Goal: Find specific page/section: Find specific page/section

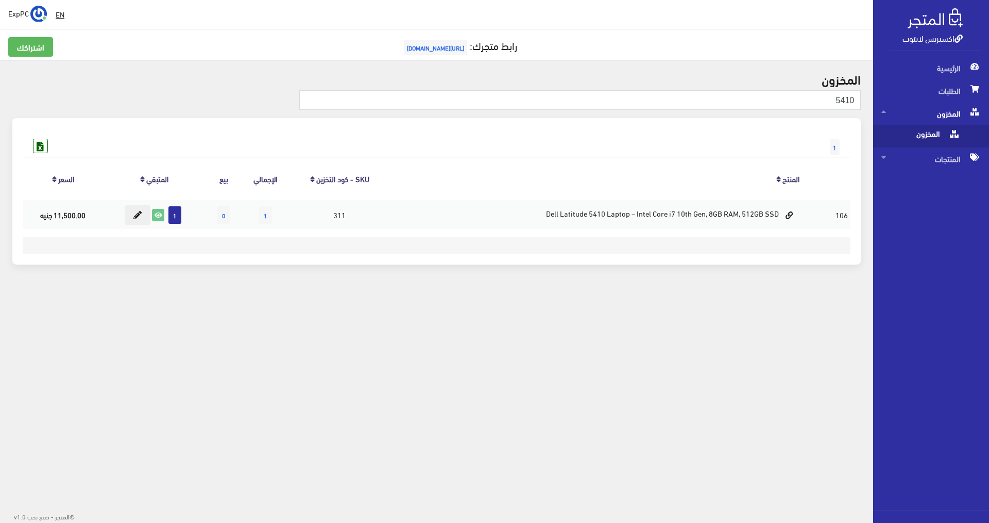
click at [493, 113] on span "المخزون" at bounding box center [931, 113] width 99 height 23
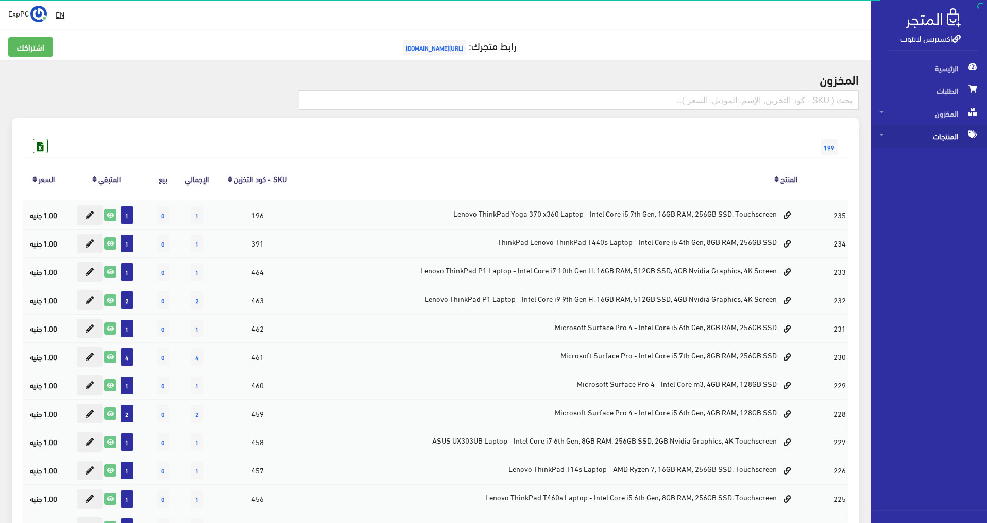
click at [493, 143] on span "المنتجات" at bounding box center [929, 136] width 99 height 23
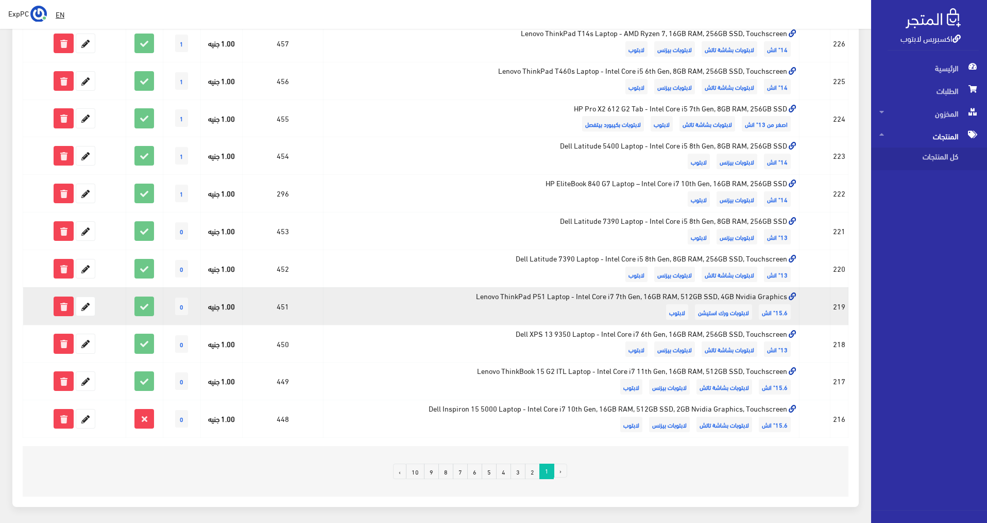
scroll to position [552, 0]
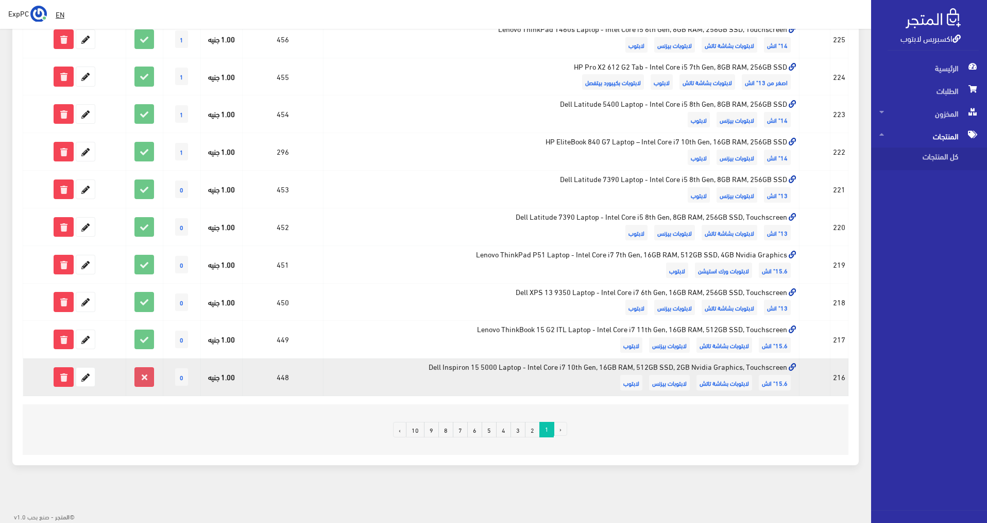
click at [148, 376] on icon at bounding box center [144, 376] width 19 height 19
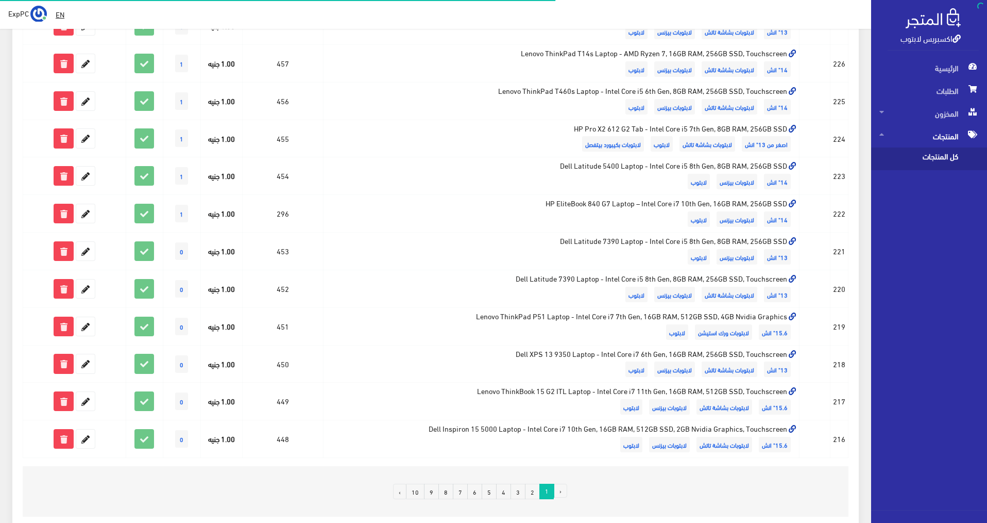
scroll to position [552, 0]
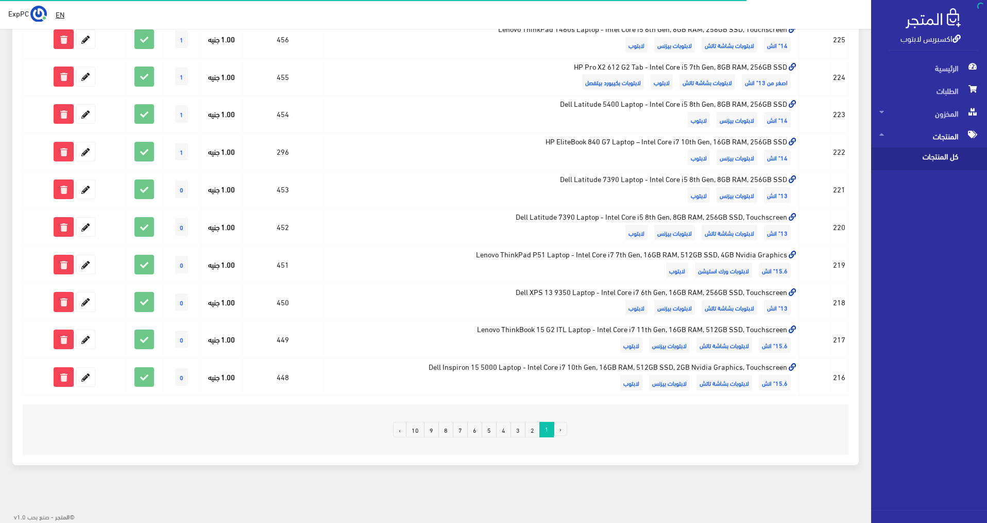
click at [529, 431] on link "2" at bounding box center [532, 429] width 15 height 15
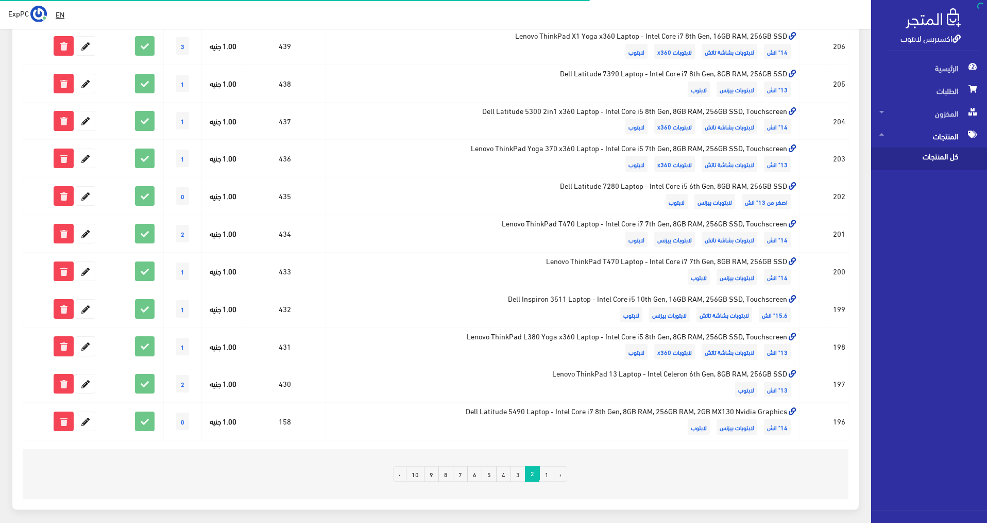
scroll to position [552, 0]
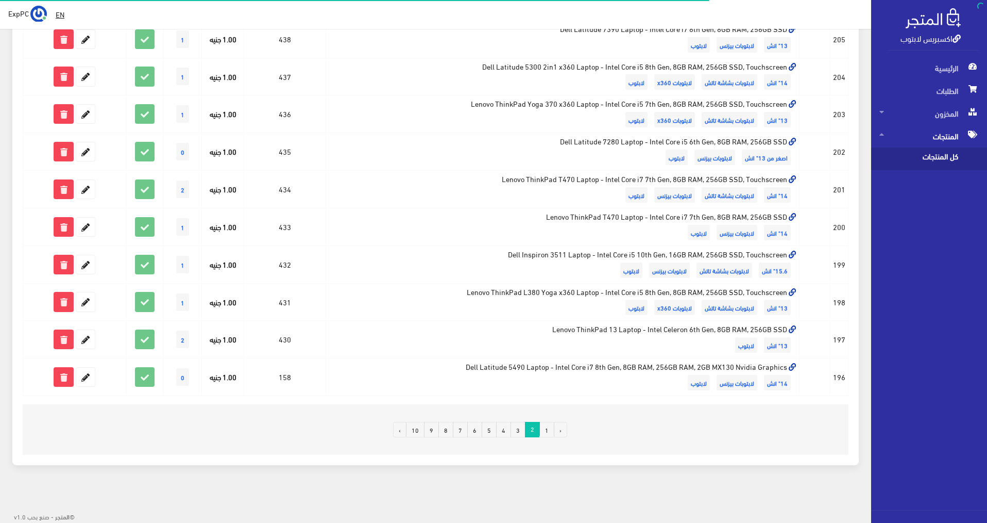
click at [518, 434] on link "3" at bounding box center [518, 429] width 15 height 15
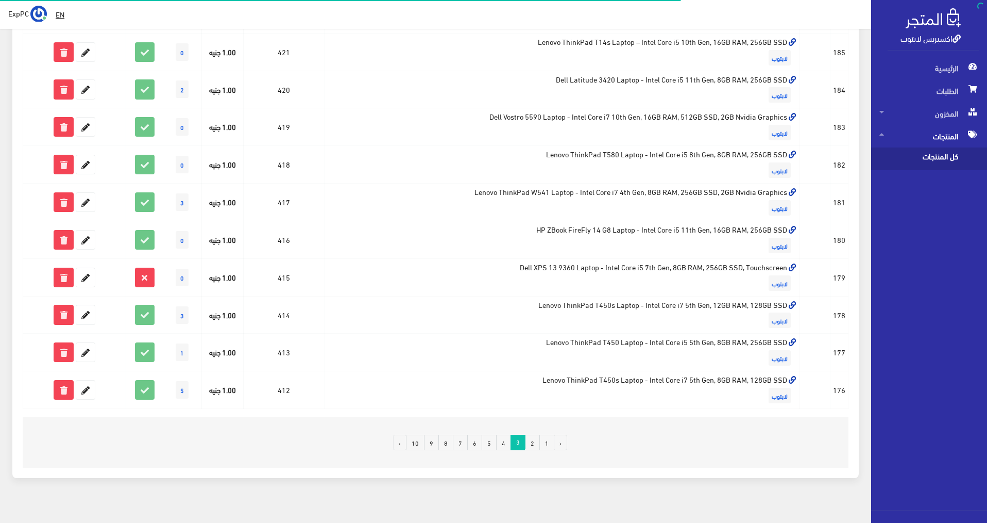
scroll to position [552, 0]
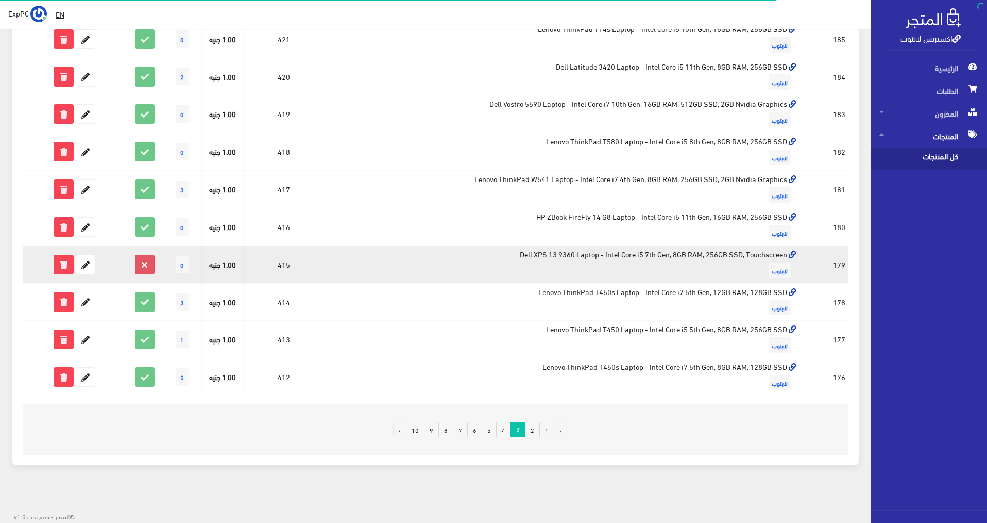
click at [145, 262] on icon at bounding box center [145, 264] width 19 height 19
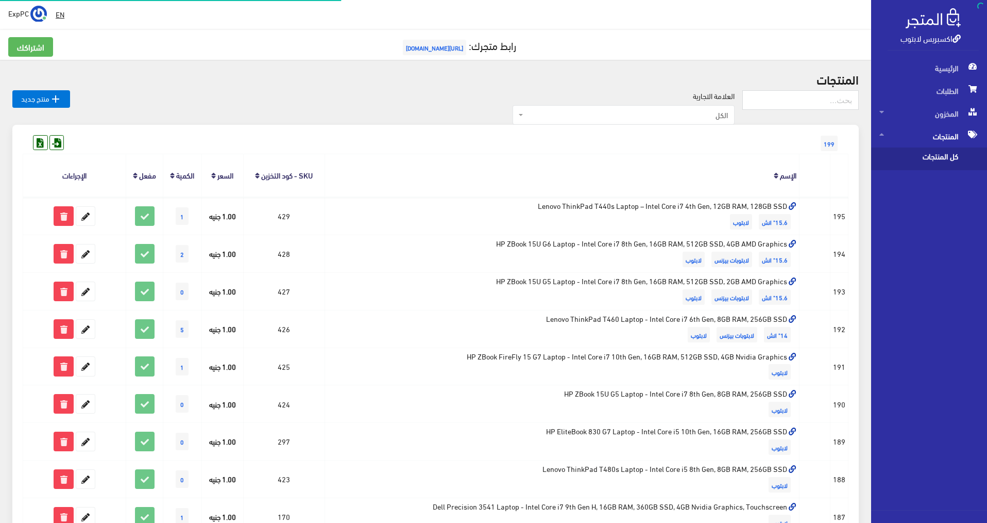
scroll to position [552, 0]
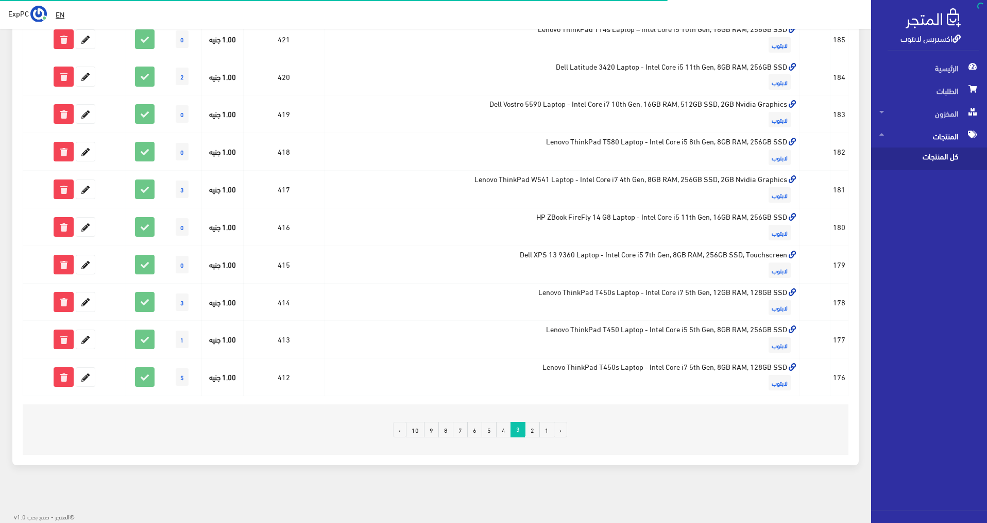
click at [506, 431] on link "4" at bounding box center [503, 429] width 15 height 15
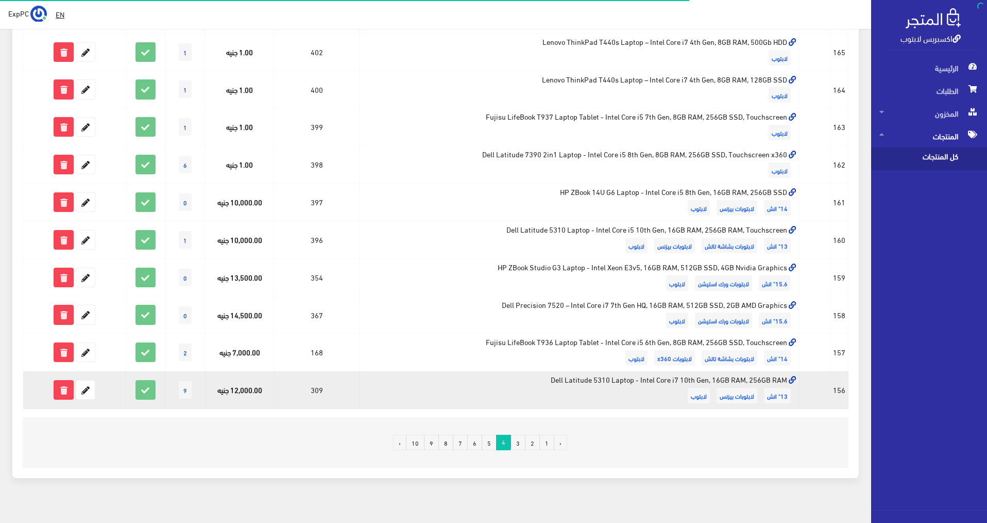
scroll to position [552, 0]
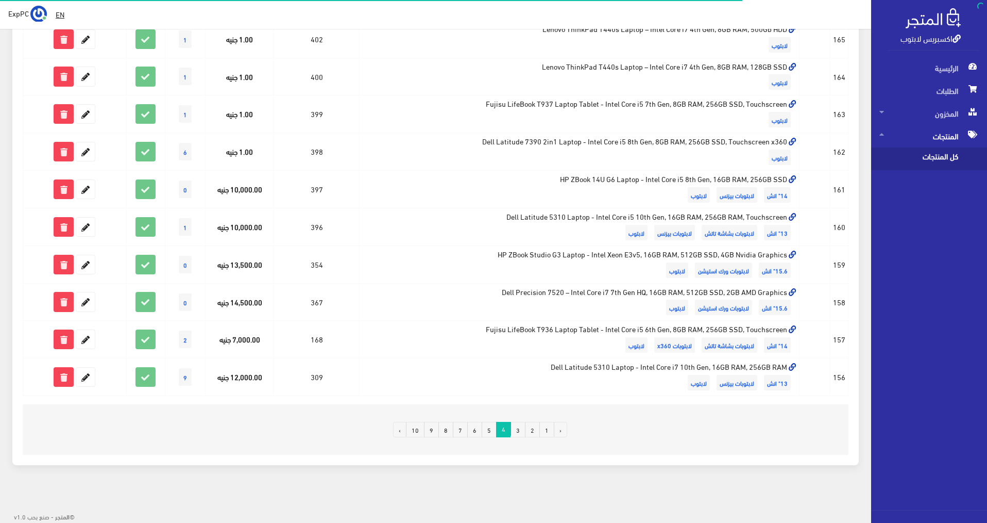
click at [491, 423] on link "5" at bounding box center [489, 429] width 15 height 15
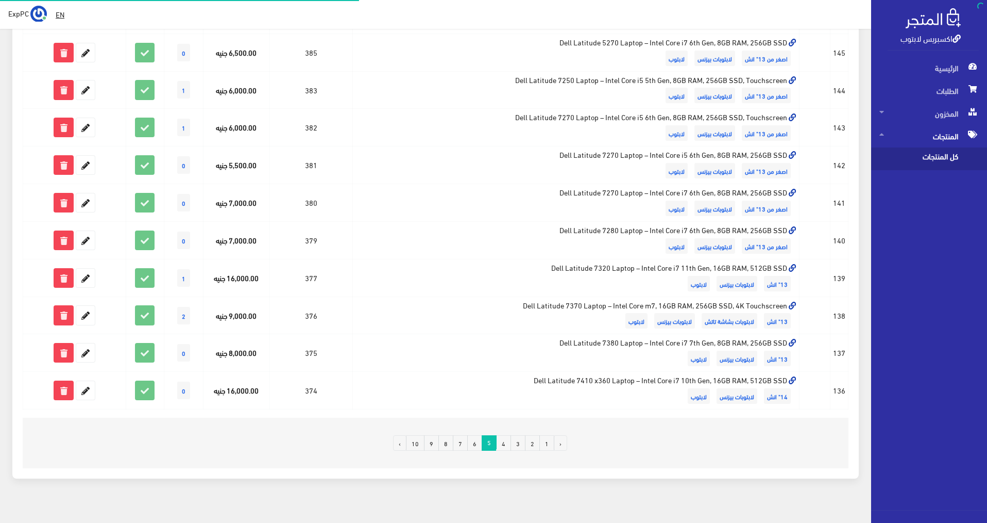
scroll to position [552, 0]
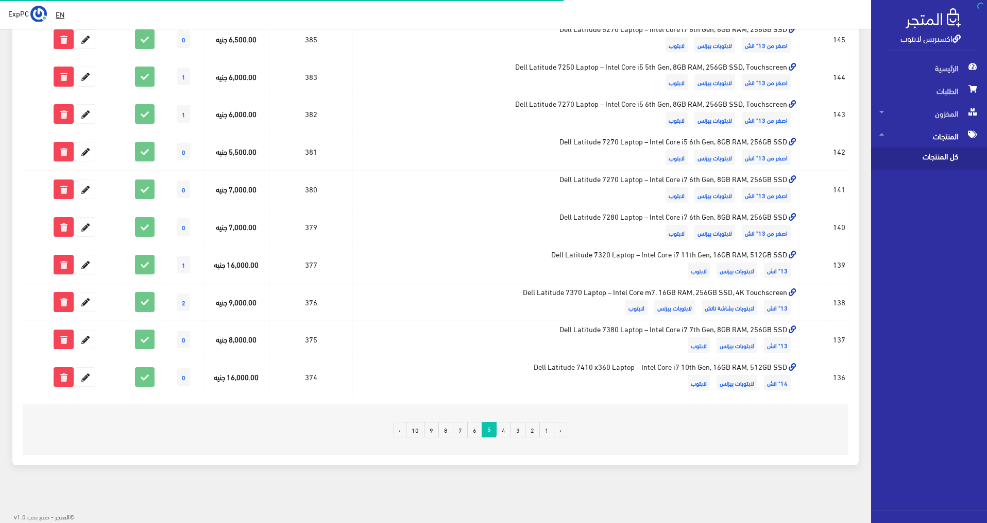
click at [476, 424] on link "6" at bounding box center [474, 429] width 15 height 15
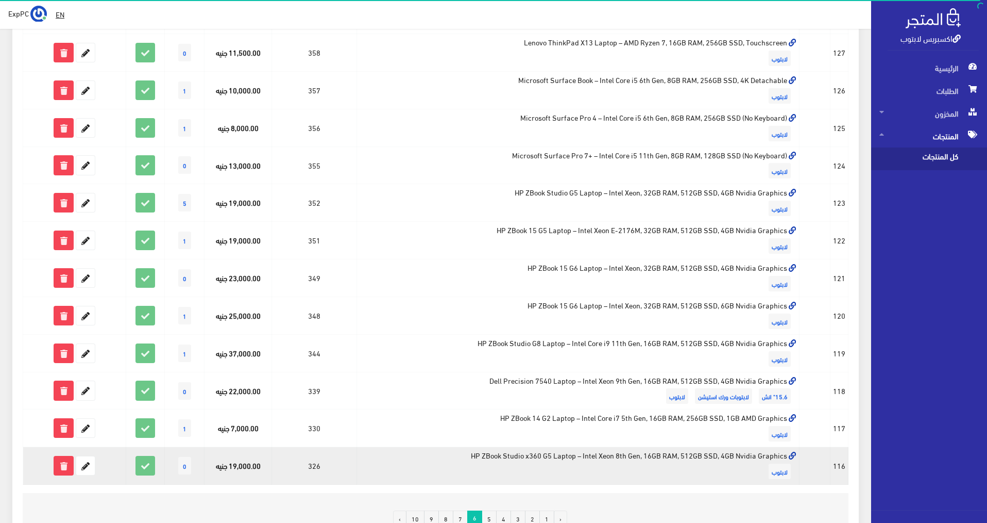
scroll to position [552, 0]
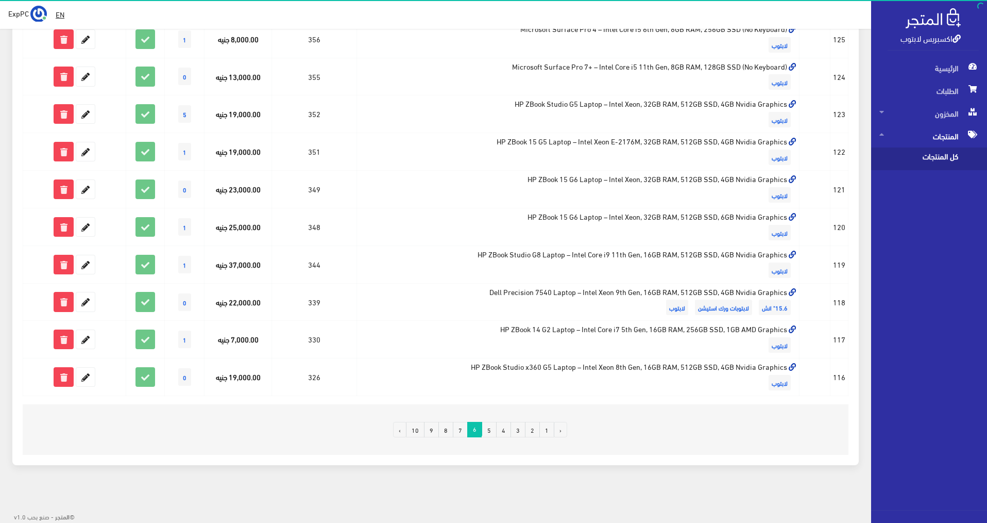
click at [459, 433] on link "7" at bounding box center [460, 429] width 15 height 15
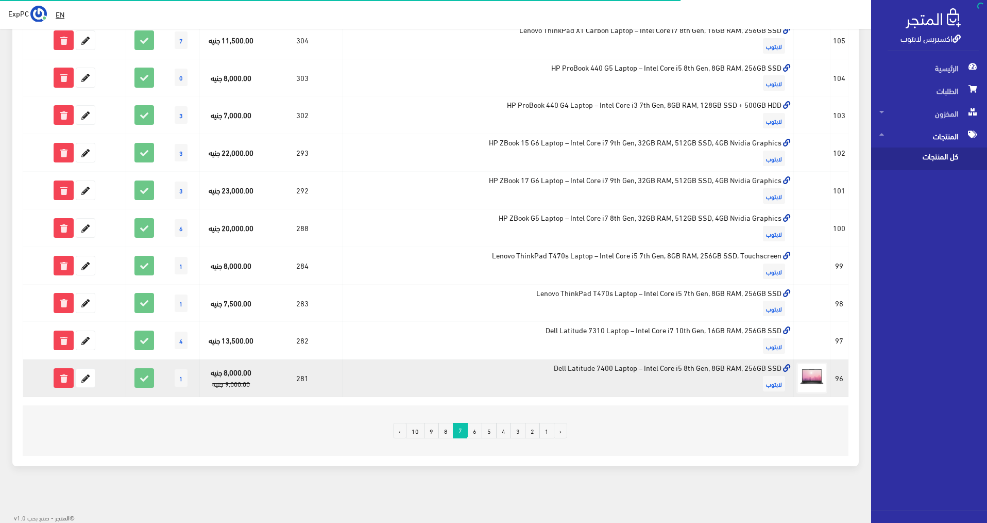
scroll to position [552, 0]
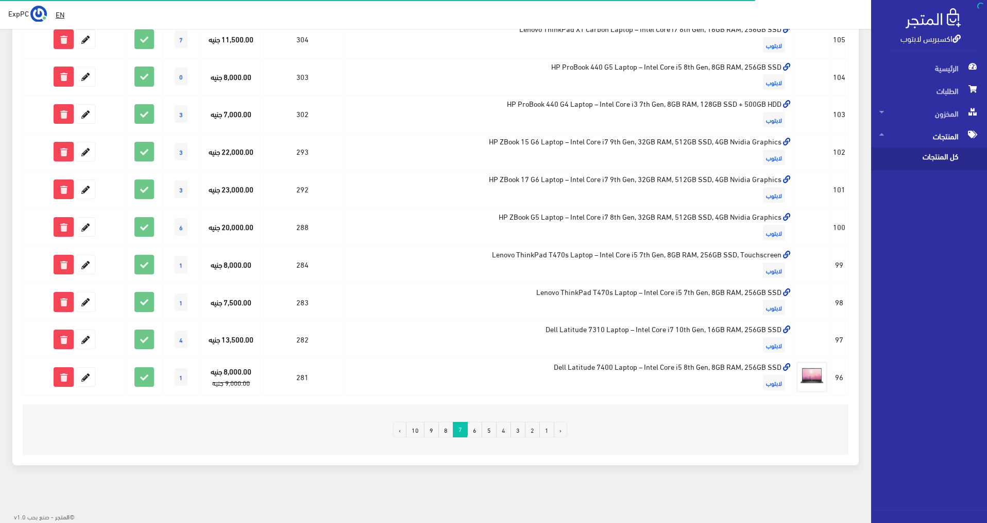
click at [448, 426] on link "8" at bounding box center [446, 429] width 15 height 15
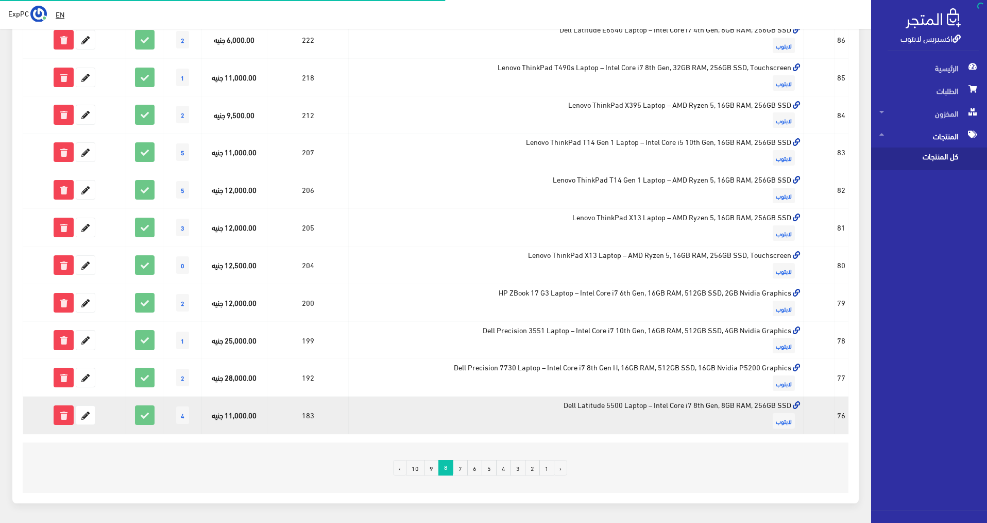
scroll to position [552, 0]
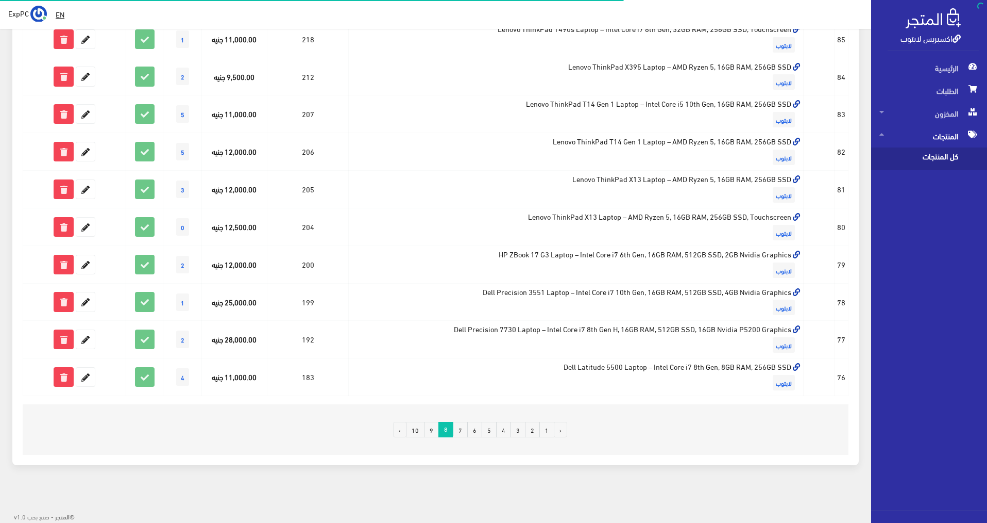
click at [434, 435] on link "9" at bounding box center [431, 429] width 15 height 15
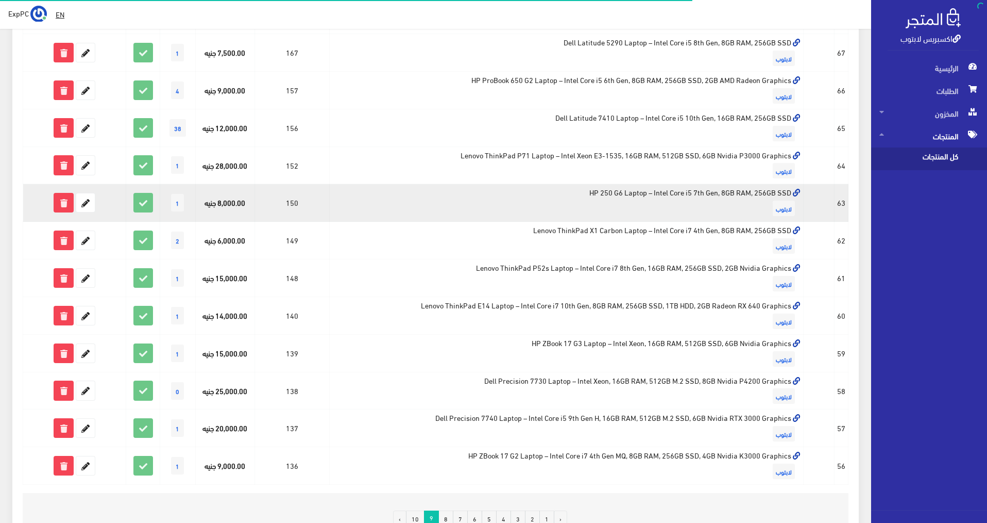
scroll to position [552, 0]
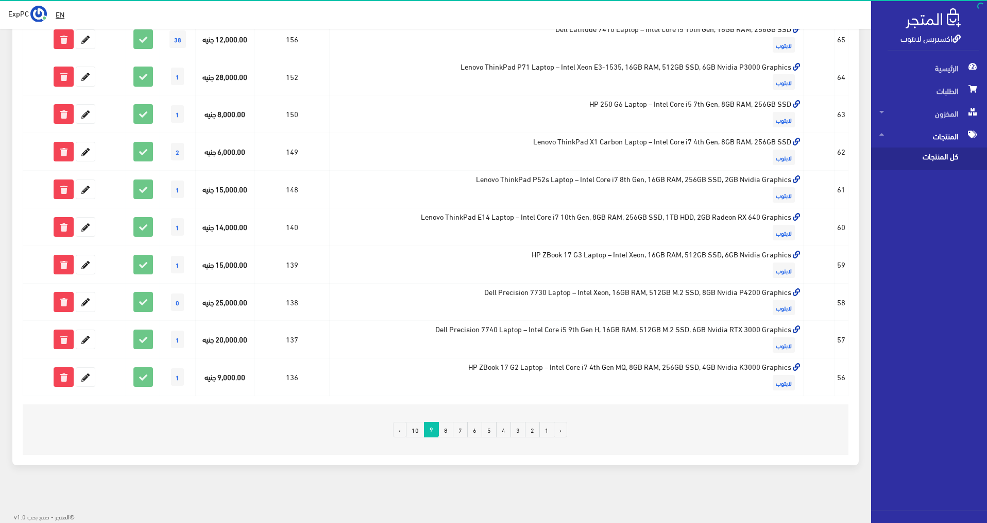
click at [419, 426] on link "10" at bounding box center [415, 429] width 19 height 15
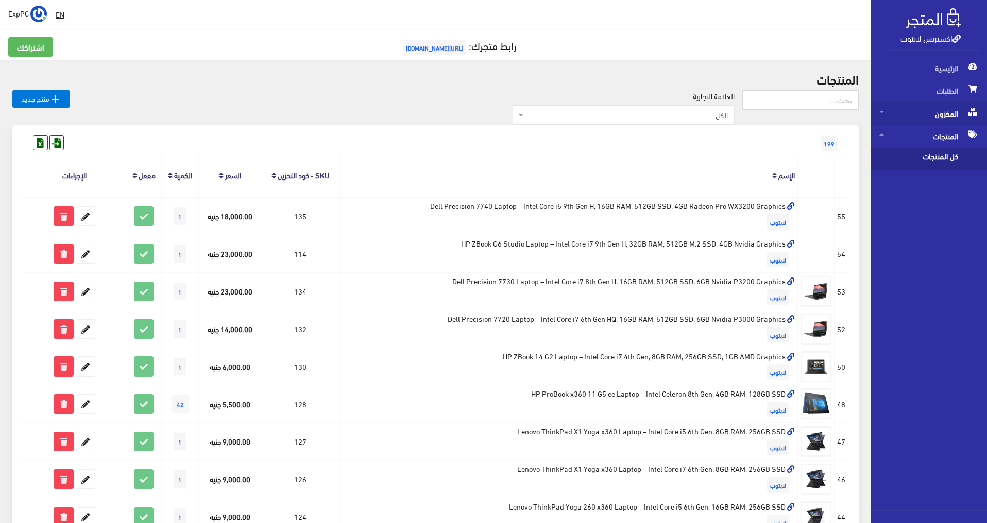
click at [901, 103] on span "المخزون" at bounding box center [929, 113] width 99 height 23
